Goal: Task Accomplishment & Management: Use online tool/utility

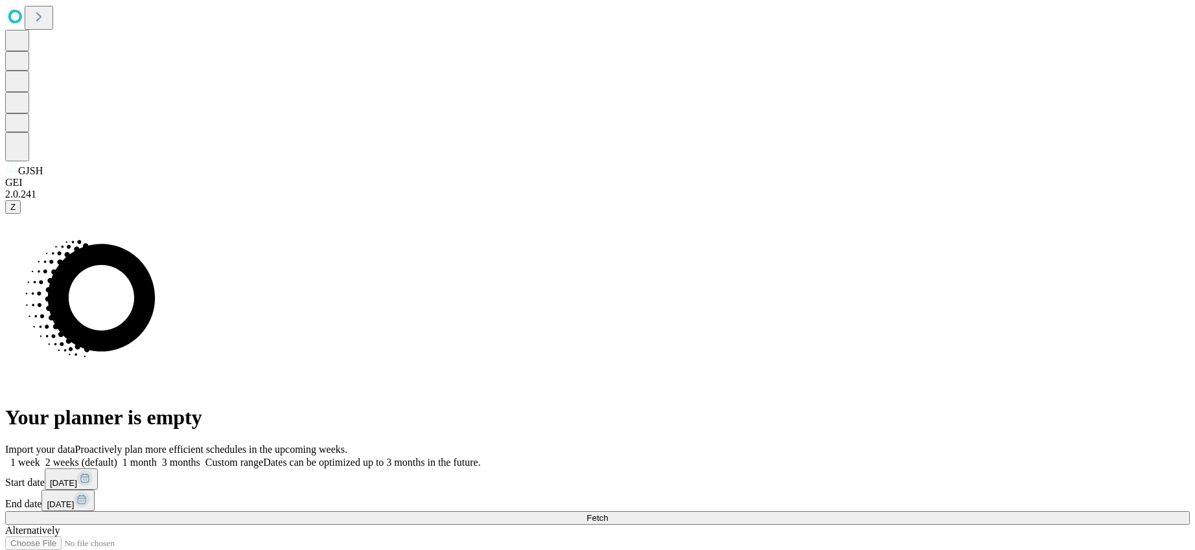
click at [608, 513] on span "Fetch" at bounding box center [597, 518] width 21 height 10
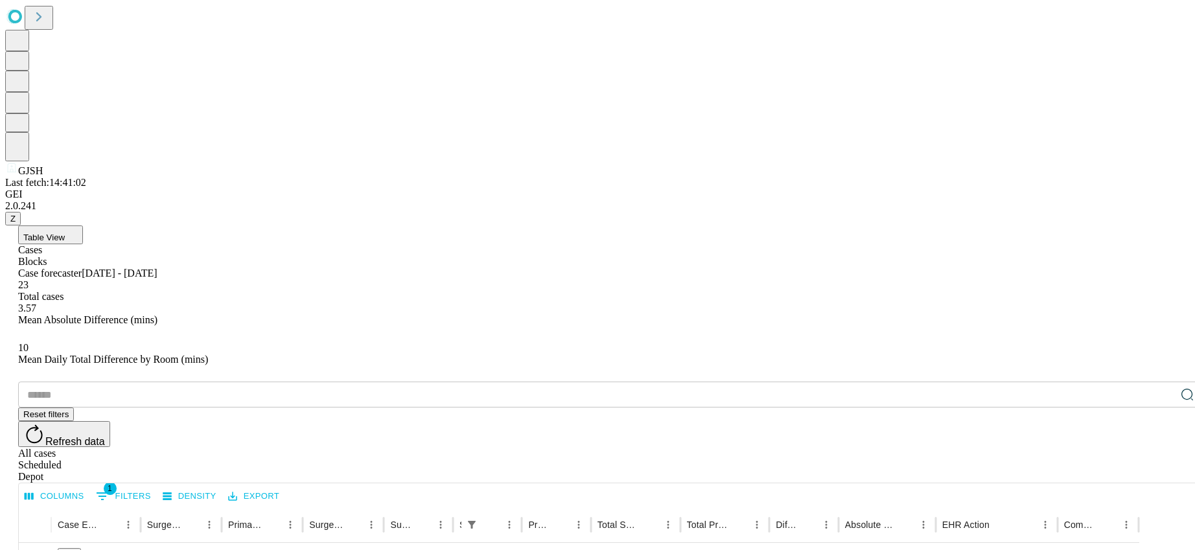
click at [117, 482] on span "1" at bounding box center [110, 488] width 13 height 13
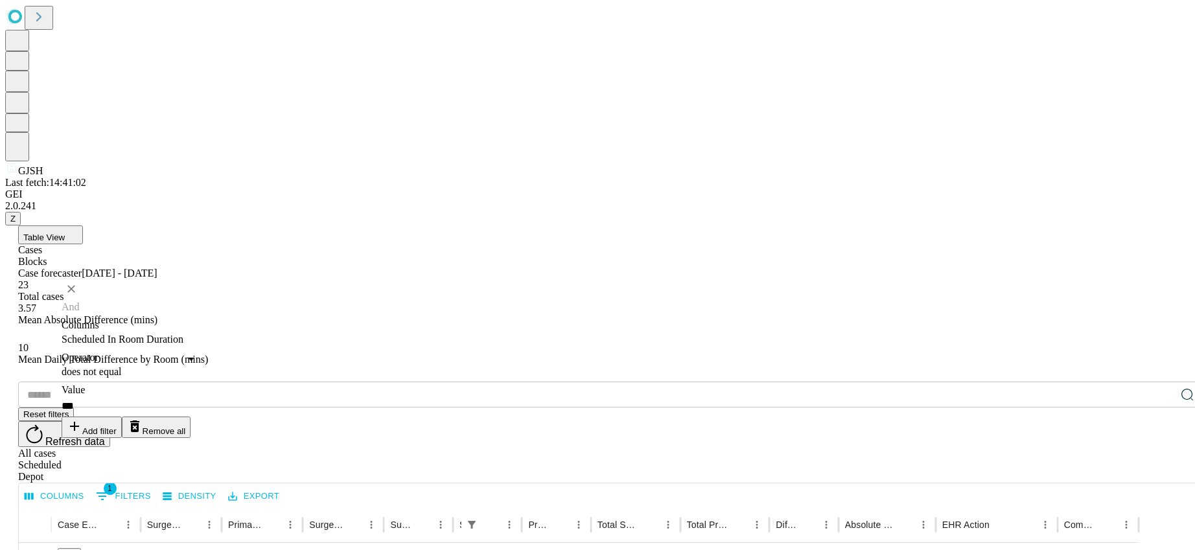
click at [191, 417] on button "Remove all" at bounding box center [156, 427] width 69 height 21
click at [510, 382] on div "​ Reset filters Refresh data All cases Scheduled Depot" at bounding box center [610, 432] width 1185 height 101
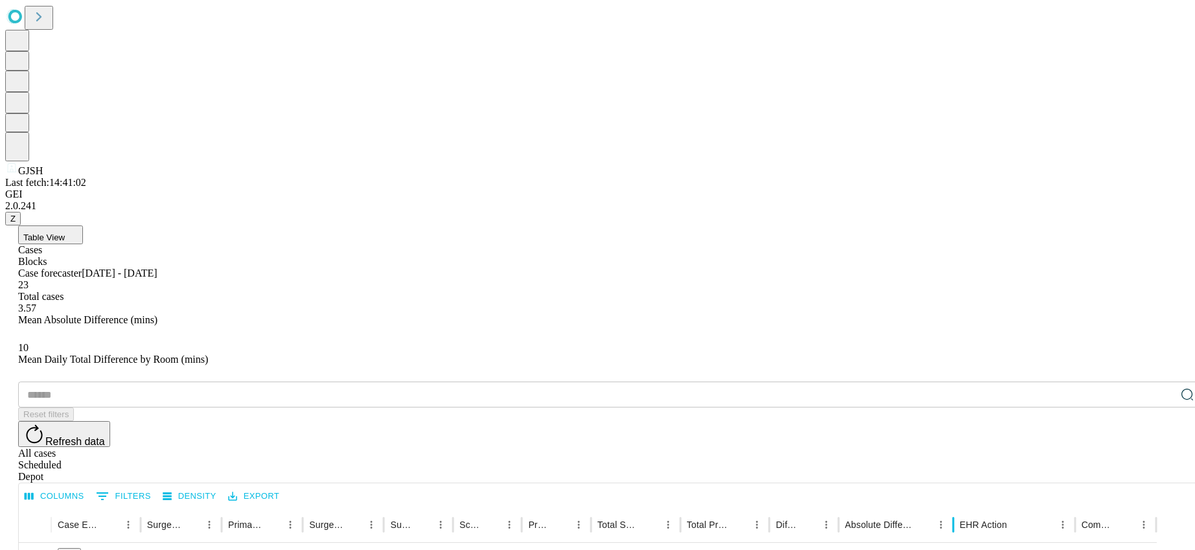
drag, startPoint x: 979, startPoint y: 259, endPoint x: 997, endPoint y: 259, distance: 17.5
click at [957, 507] on div at bounding box center [953, 525] width 6 height 36
drag, startPoint x: 561, startPoint y: 259, endPoint x: 584, endPoint y: 259, distance: 22.7
click at [534, 507] on div at bounding box center [531, 525] width 6 height 36
drag, startPoint x: 634, startPoint y: 259, endPoint x: 662, endPoint y: 259, distance: 28.5
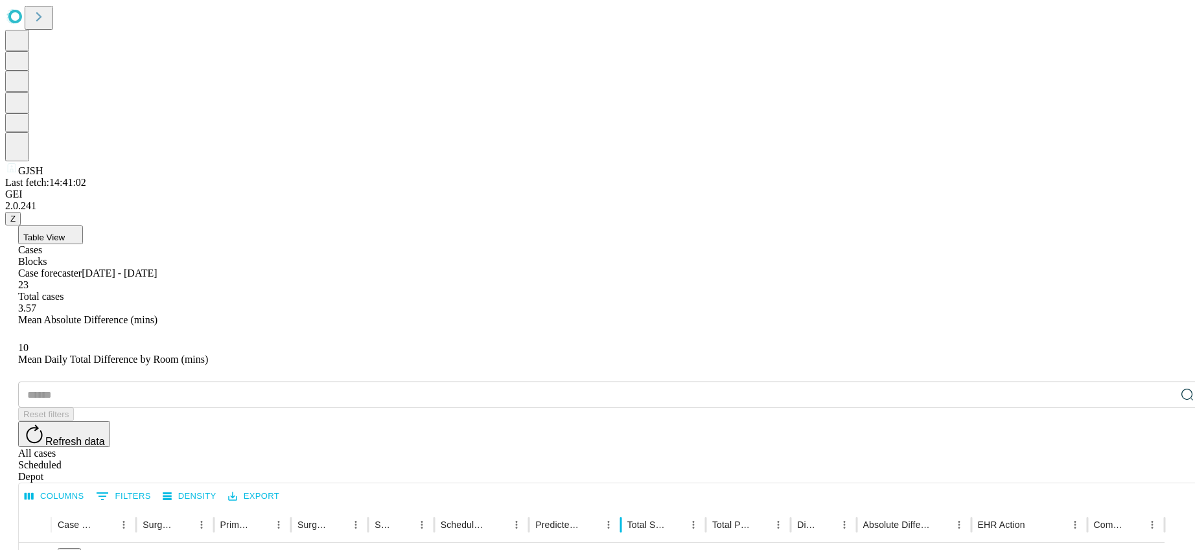
click at [624, 507] on div at bounding box center [621, 525] width 6 height 36
drag, startPoint x: 736, startPoint y: 264, endPoint x: 771, endPoint y: 263, distance: 34.4
click at [729, 507] on div at bounding box center [725, 525] width 6 height 36
drag, startPoint x: 889, startPoint y: 258, endPoint x: 926, endPoint y: 257, distance: 37.0
click at [886, 507] on div at bounding box center [883, 525] width 6 height 36
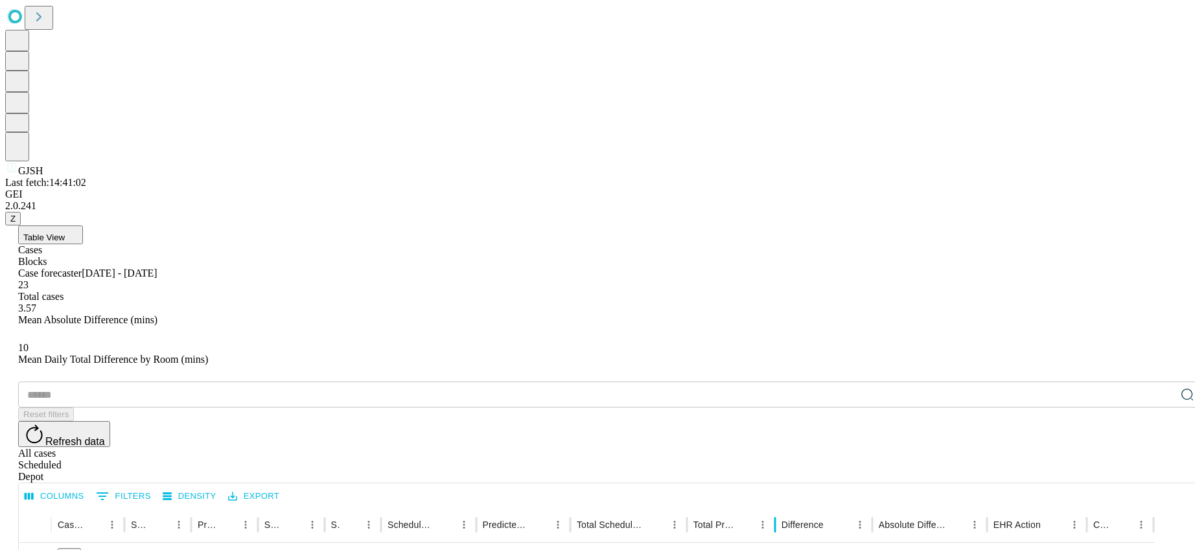
drag, startPoint x: 802, startPoint y: 259, endPoint x: 819, endPoint y: 265, distance: 17.2
click at [778, 507] on div at bounding box center [775, 525] width 6 height 36
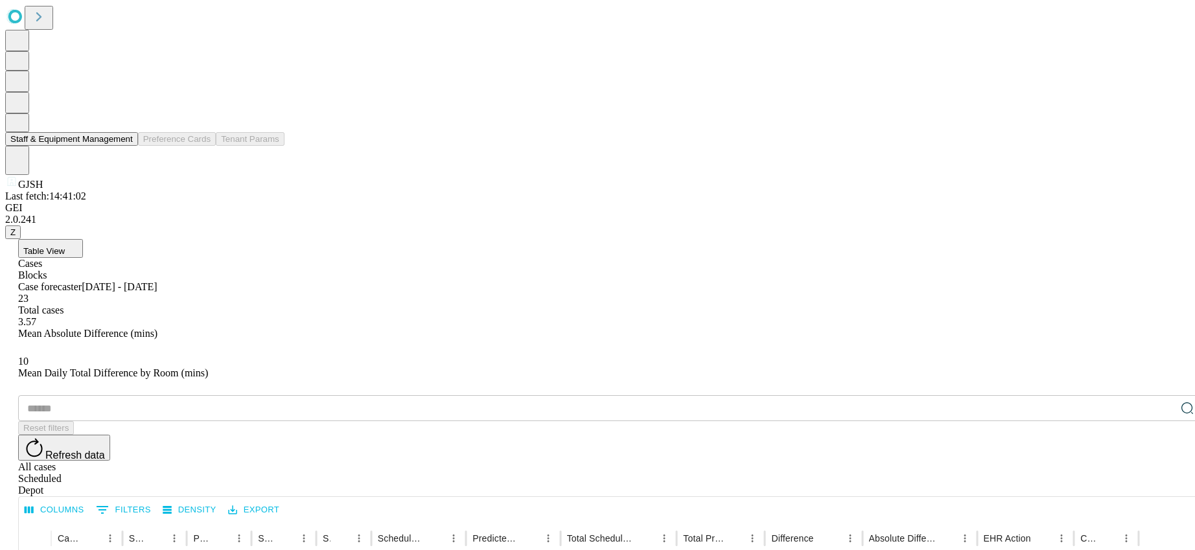
drag, startPoint x: 84, startPoint y: 192, endPoint x: 148, endPoint y: 209, distance: 65.9
click at [84, 146] on button "Staff & Equipment Management" at bounding box center [71, 139] width 133 height 14
